Goal: Find specific page/section: Find specific page/section

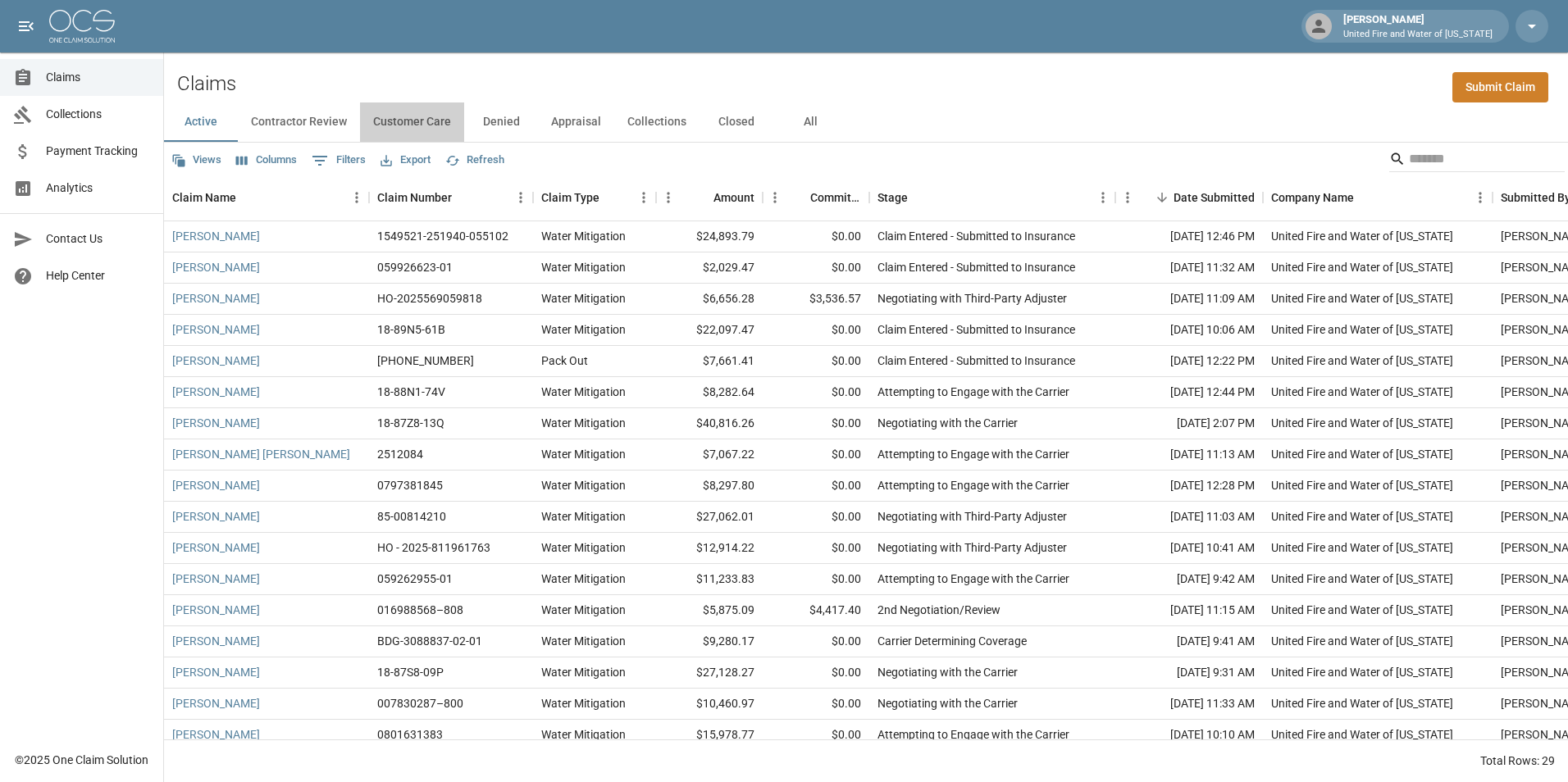
click at [388, 116] on button "Customer Care" at bounding box center [412, 122] width 104 height 40
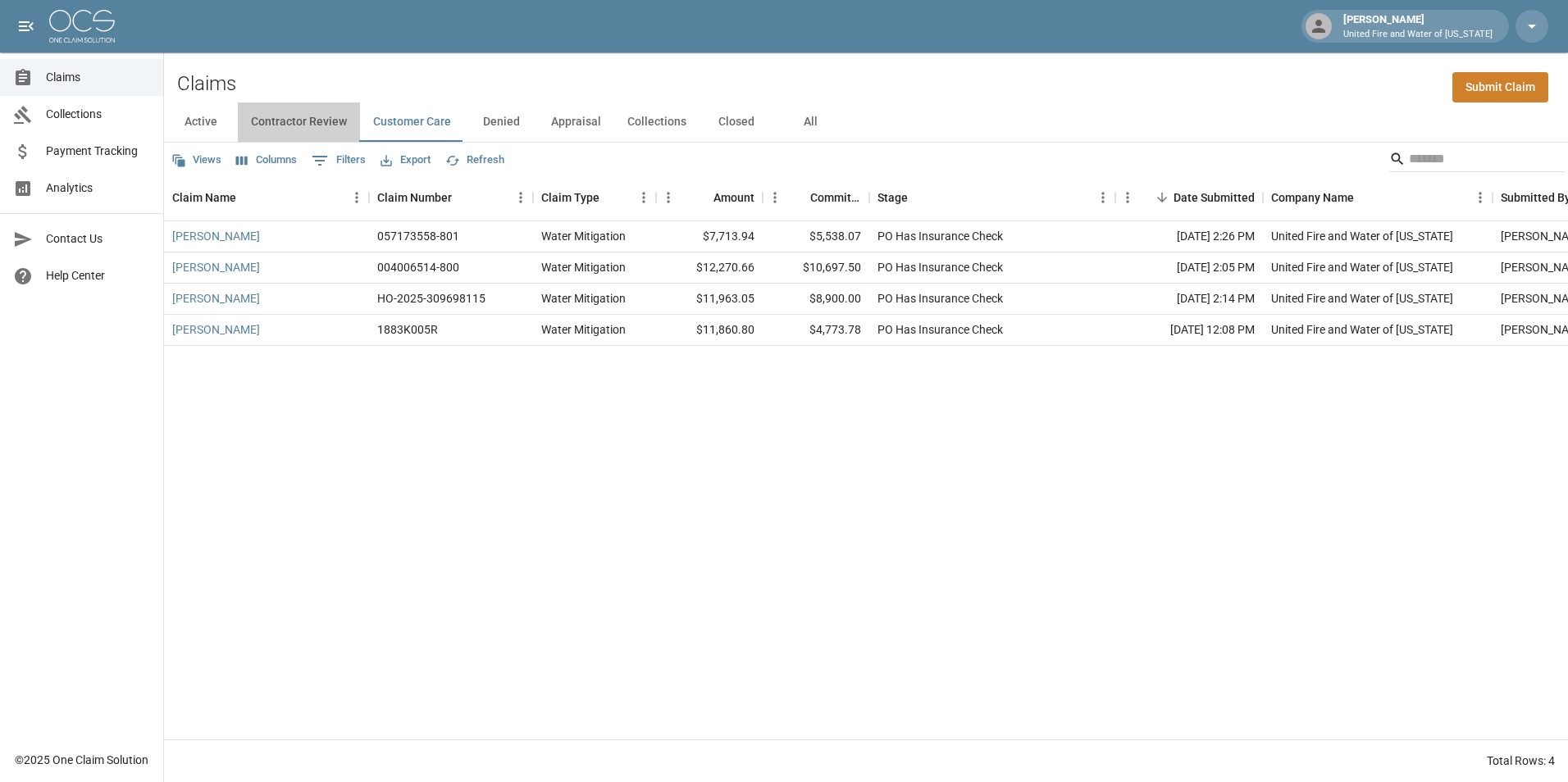
click at [320, 126] on button "Contractor Review" at bounding box center [299, 122] width 122 height 40
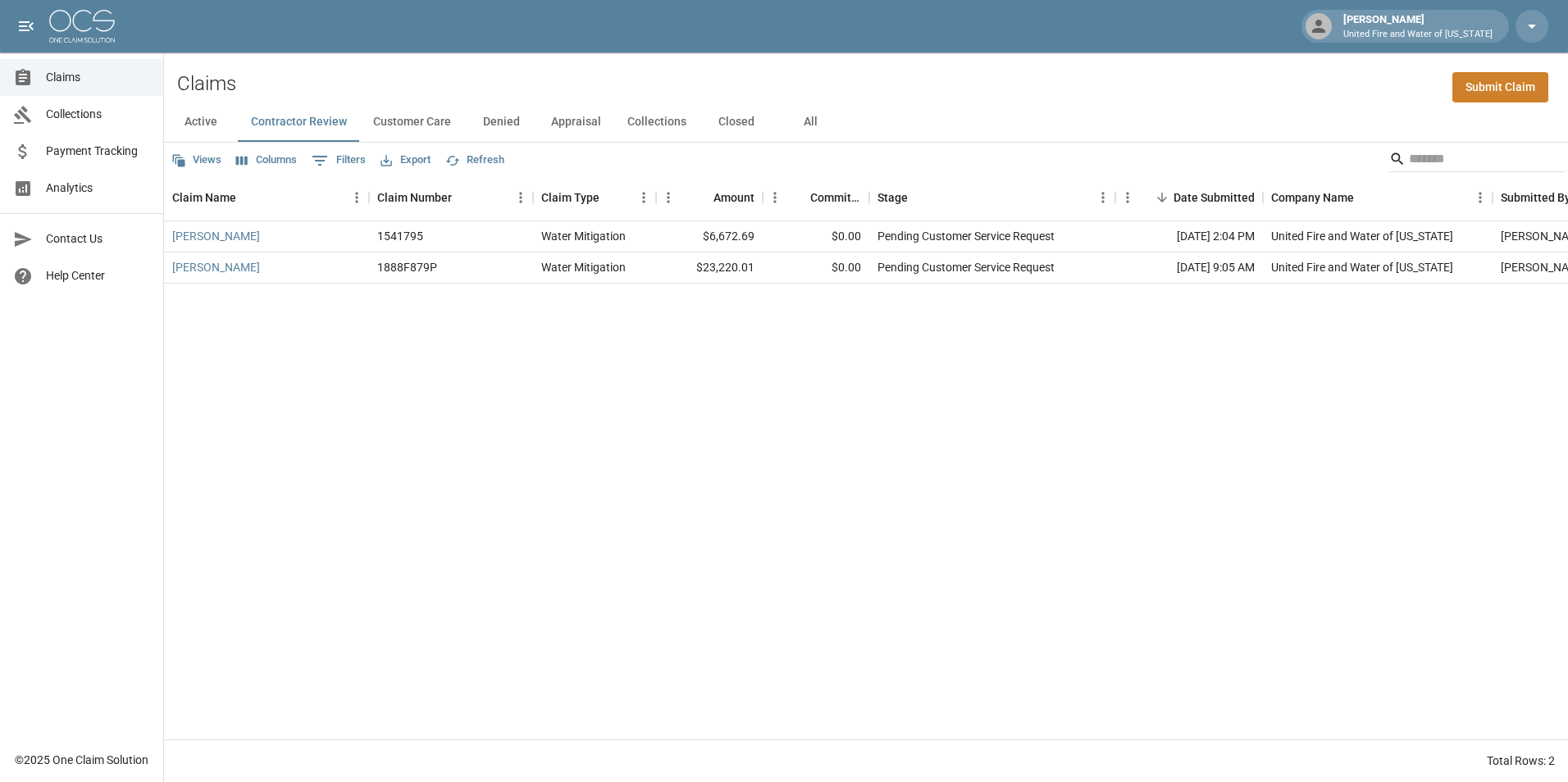
click at [504, 130] on button "Denied" at bounding box center [501, 122] width 74 height 40
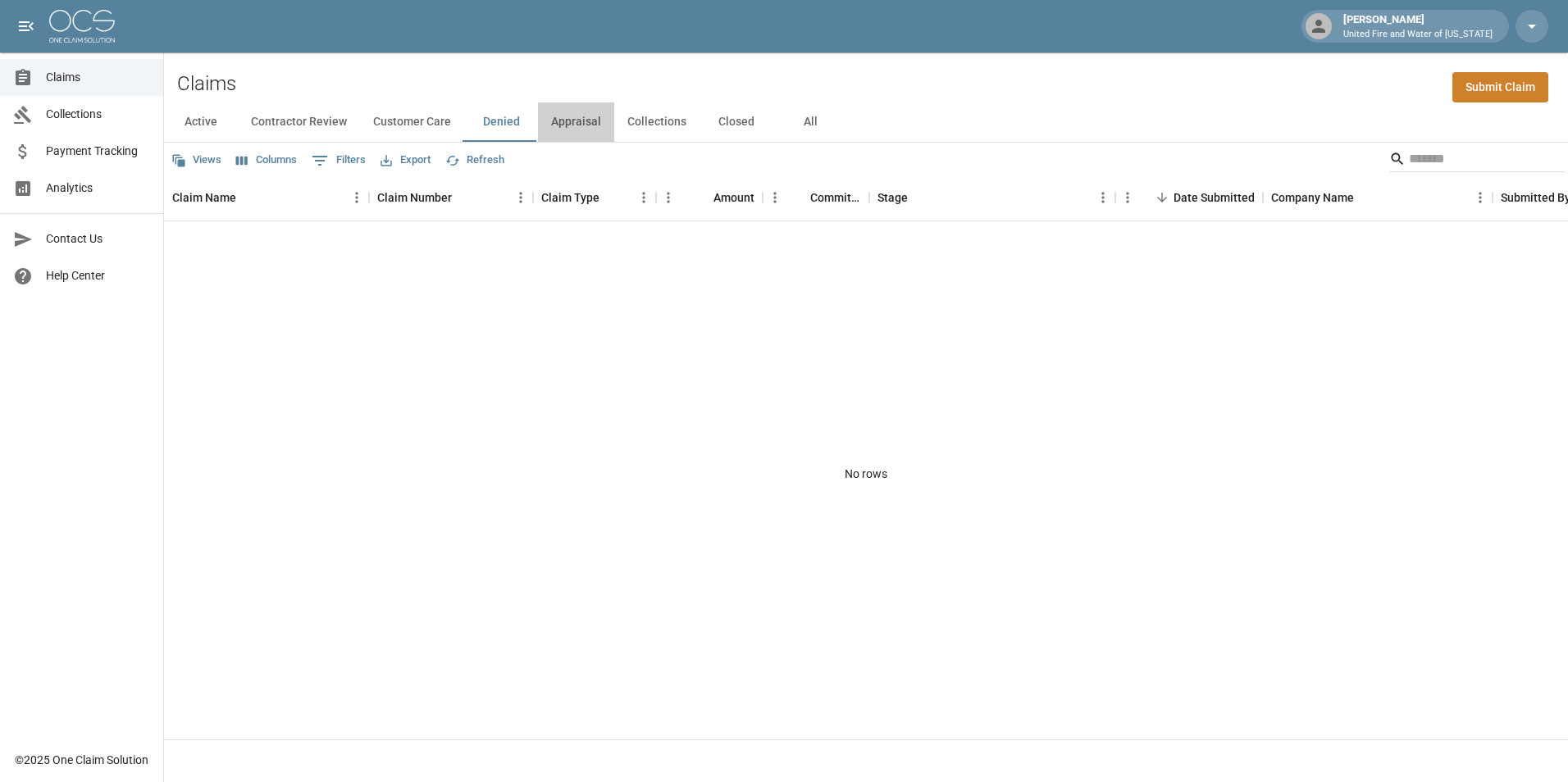
click at [566, 126] on button "Appraisal" at bounding box center [576, 122] width 76 height 40
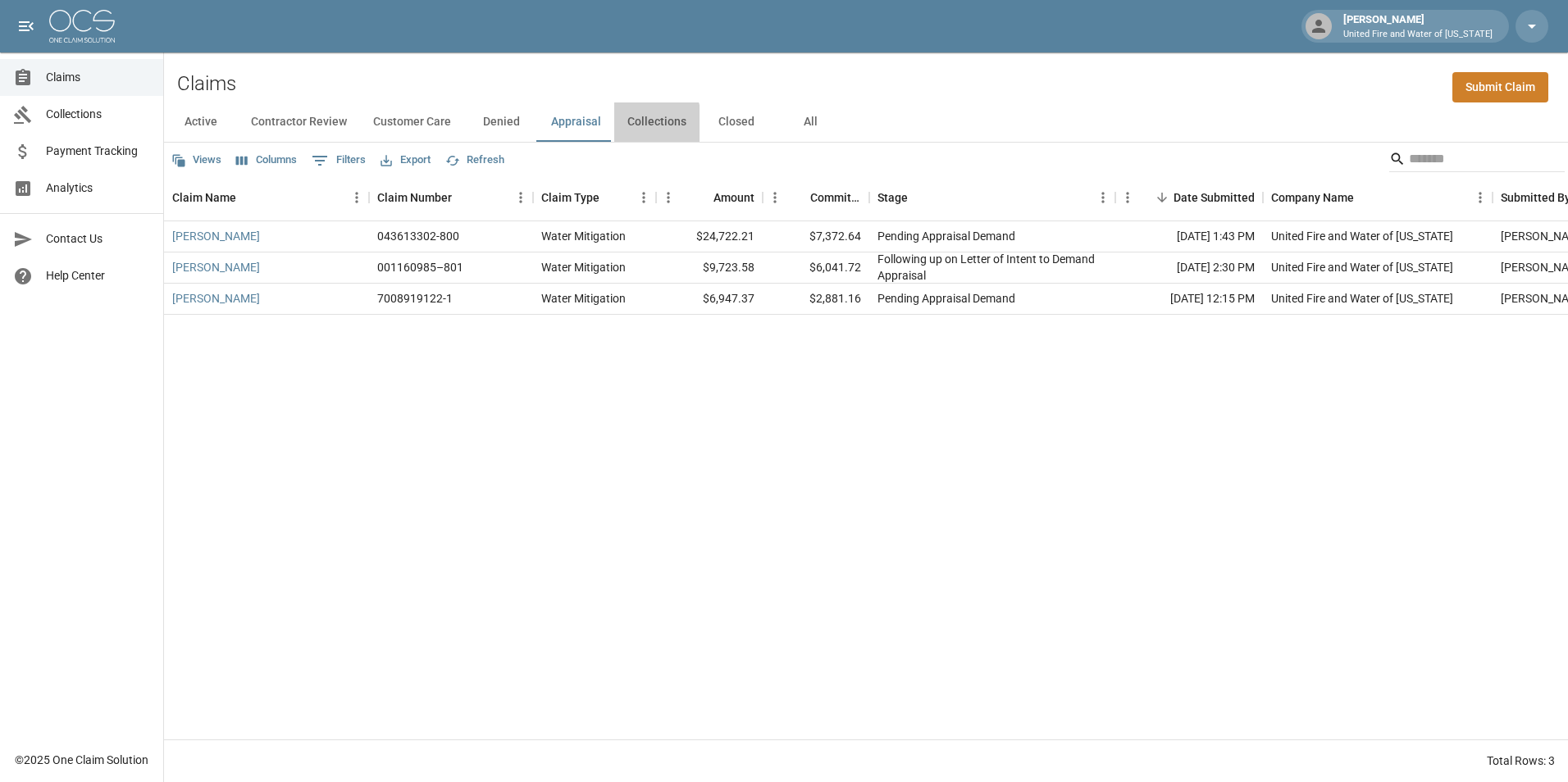
click at [625, 124] on button "Collections" at bounding box center [656, 122] width 85 height 40
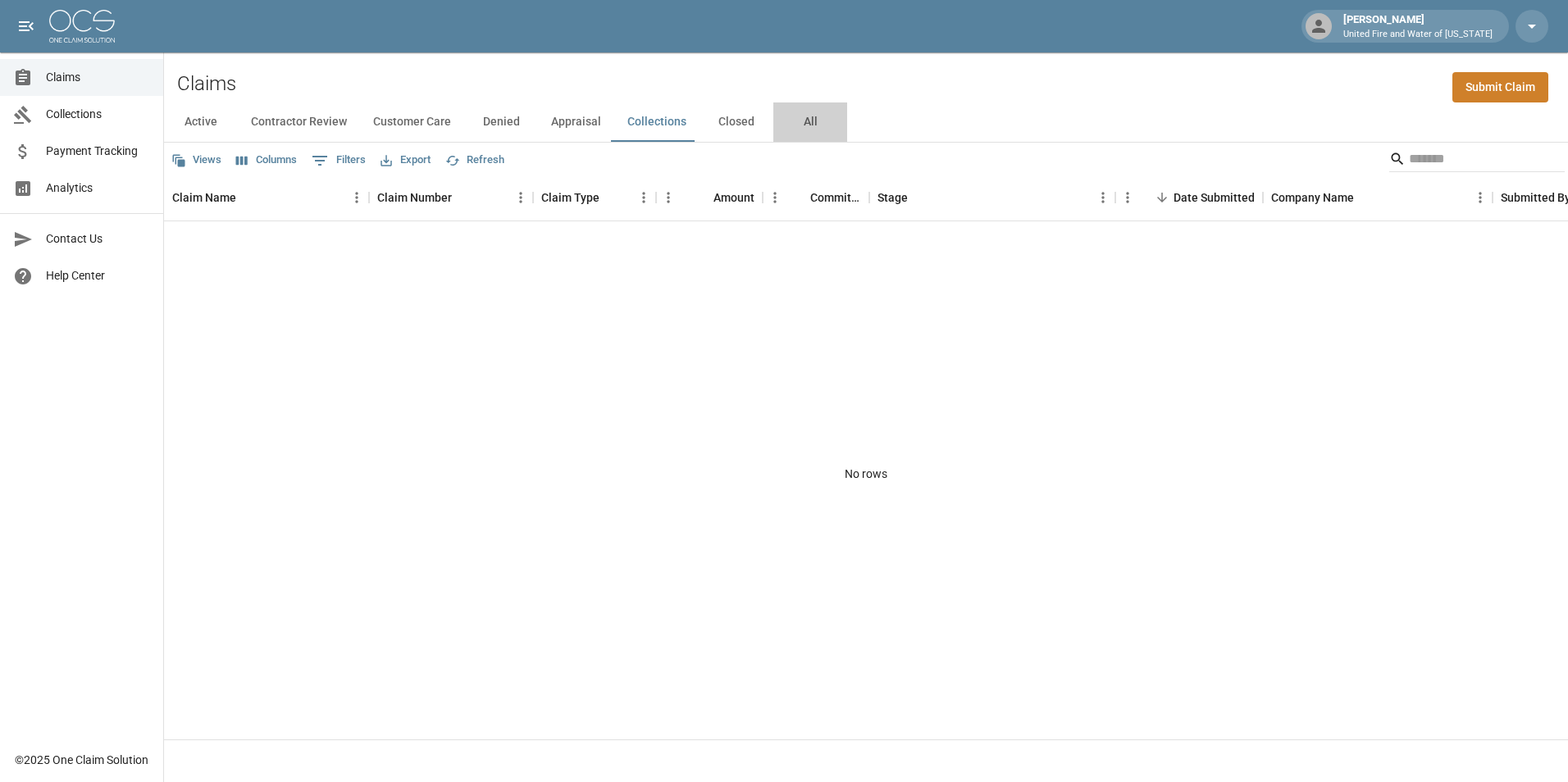
click at [822, 126] on button "All" at bounding box center [810, 122] width 74 height 40
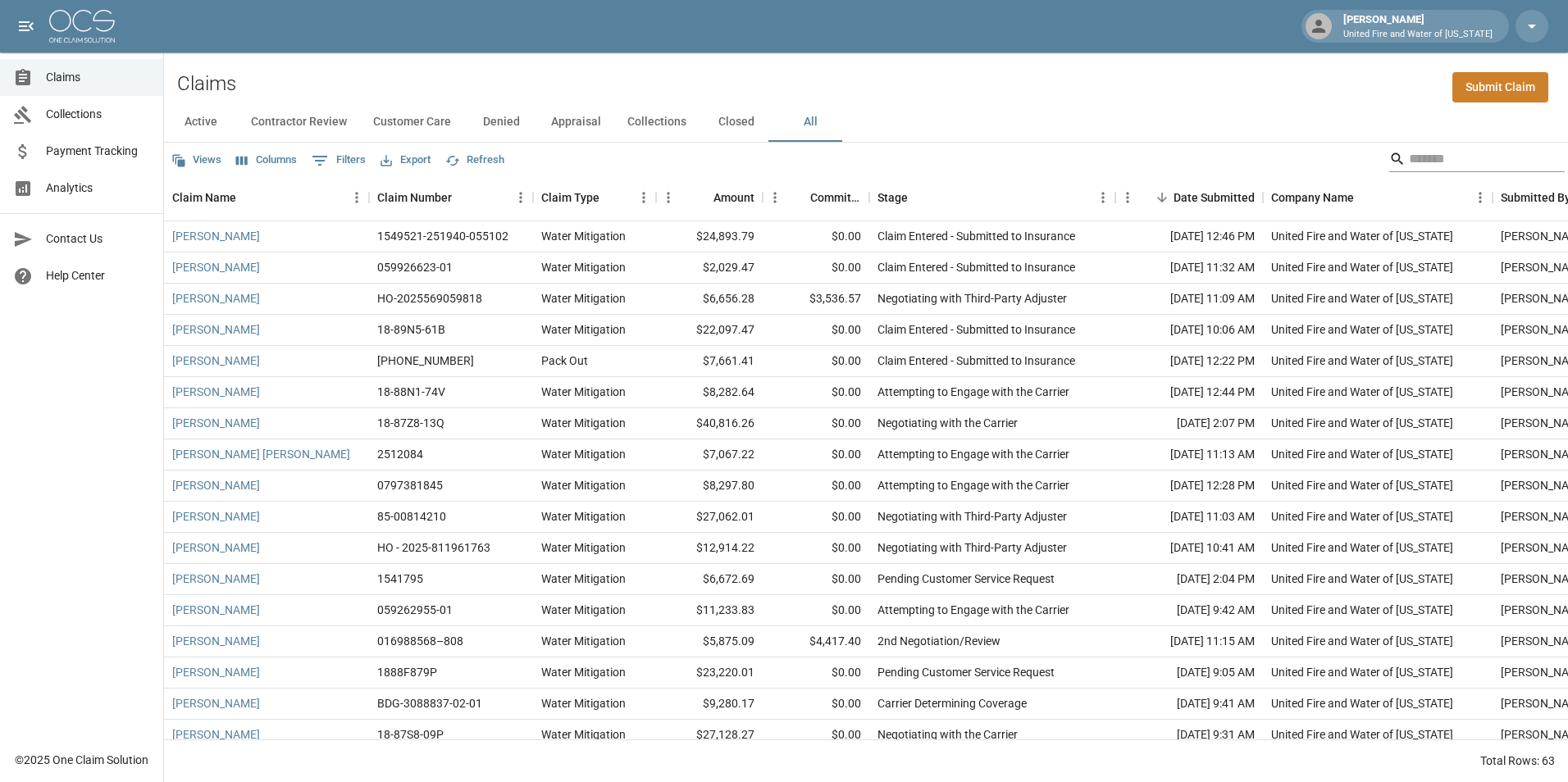
click at [1409, 163] on input "Search" at bounding box center [1474, 159] width 131 height 26
type input "*"
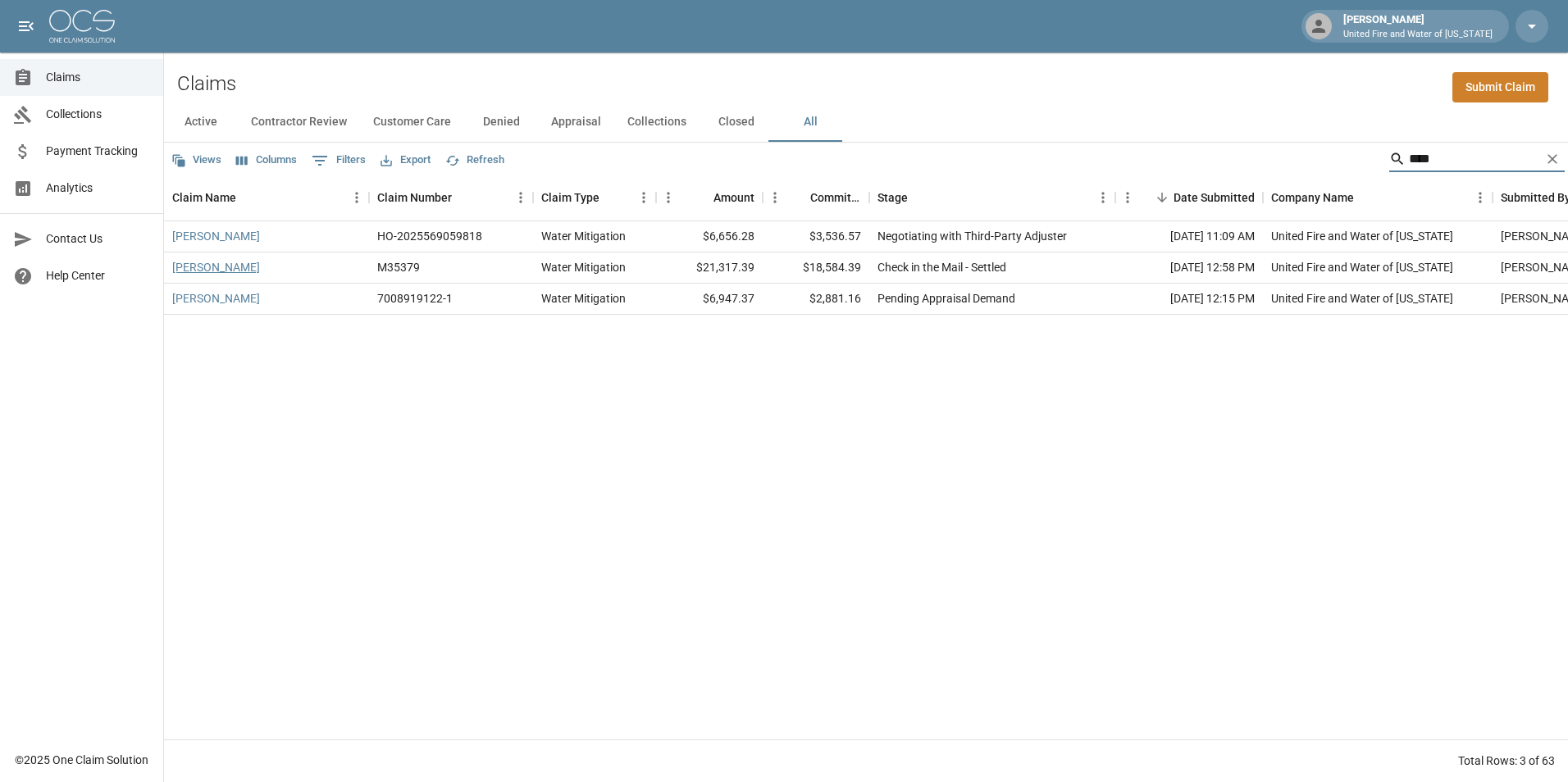
type input "****"
click at [218, 271] on link "Ronetta King" at bounding box center [216, 268] width 88 height 17
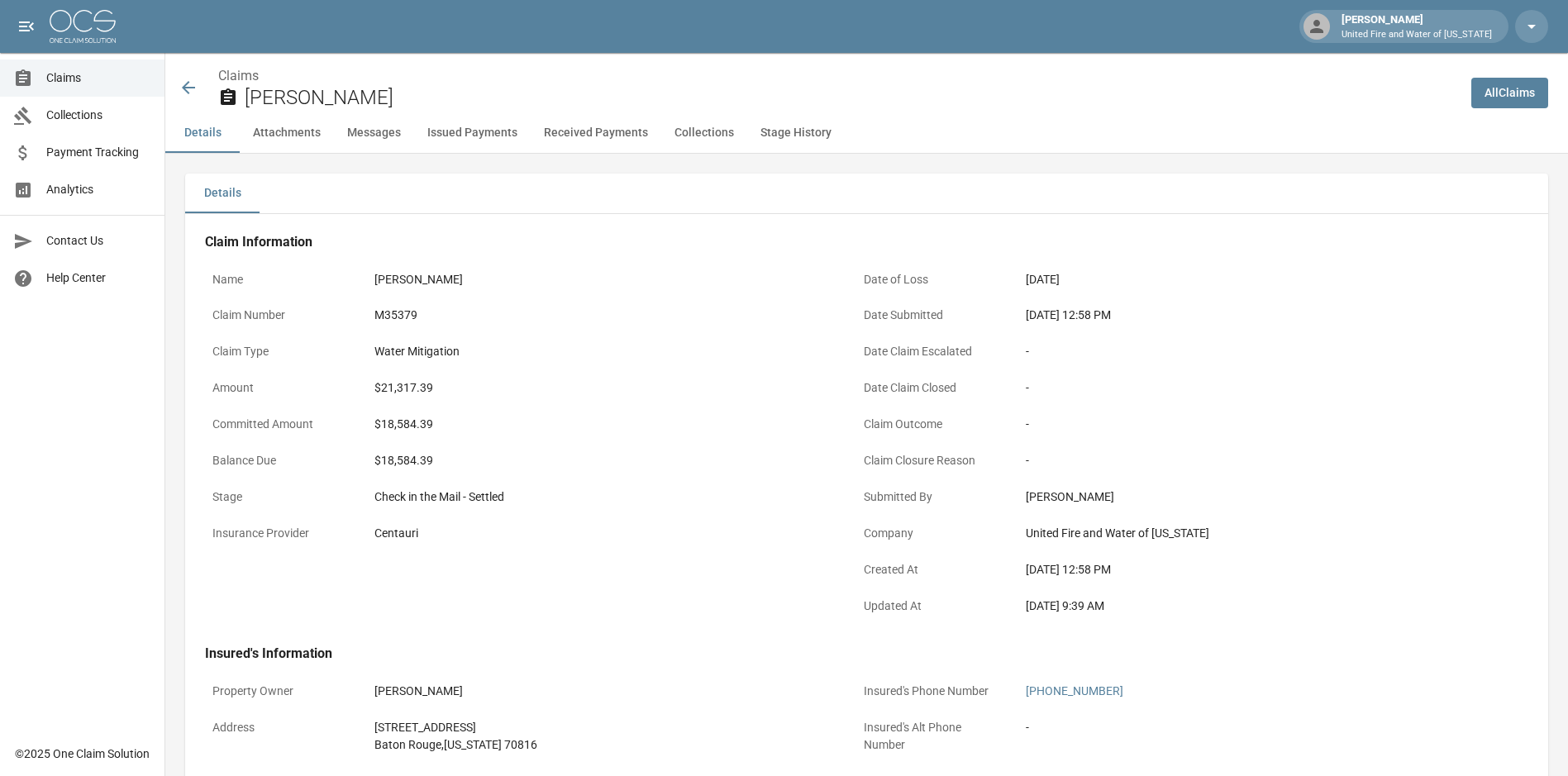
click at [182, 90] on icon at bounding box center [188, 87] width 20 height 20
